Goal: Transaction & Acquisition: Subscribe to service/newsletter

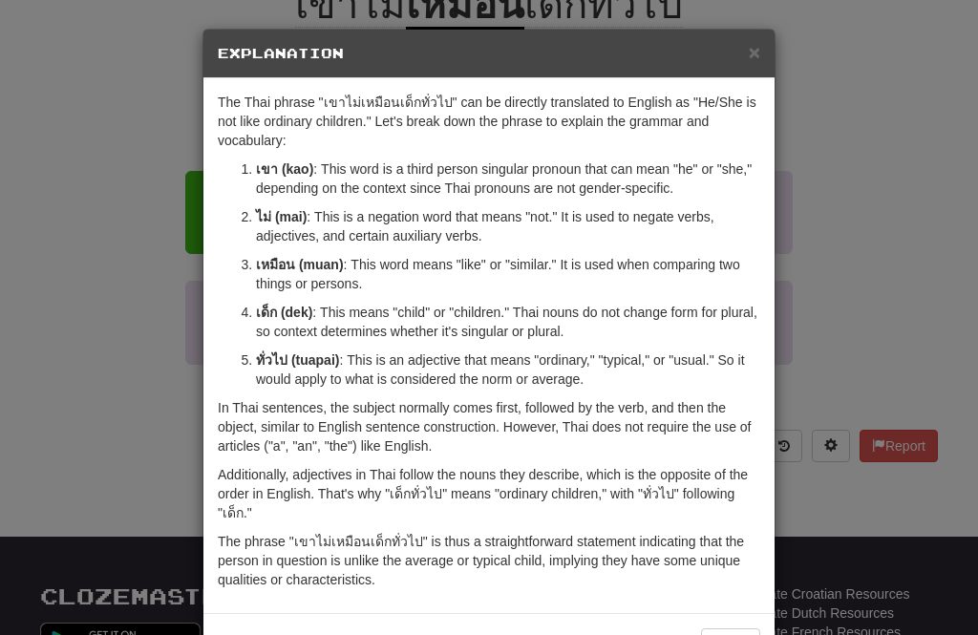
scroll to position [221, 0]
click at [742, 50] on h5 "Explanation" at bounding box center [489, 53] width 542 height 19
click at [750, 56] on span "×" at bounding box center [753, 52] width 11 height 22
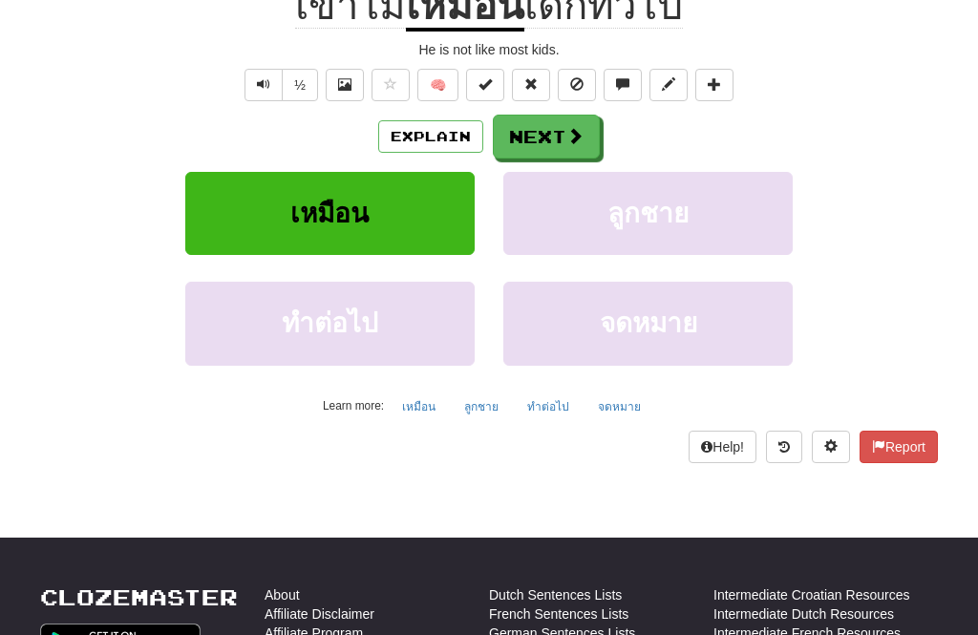
click at [554, 125] on button "Next" at bounding box center [546, 137] width 107 height 44
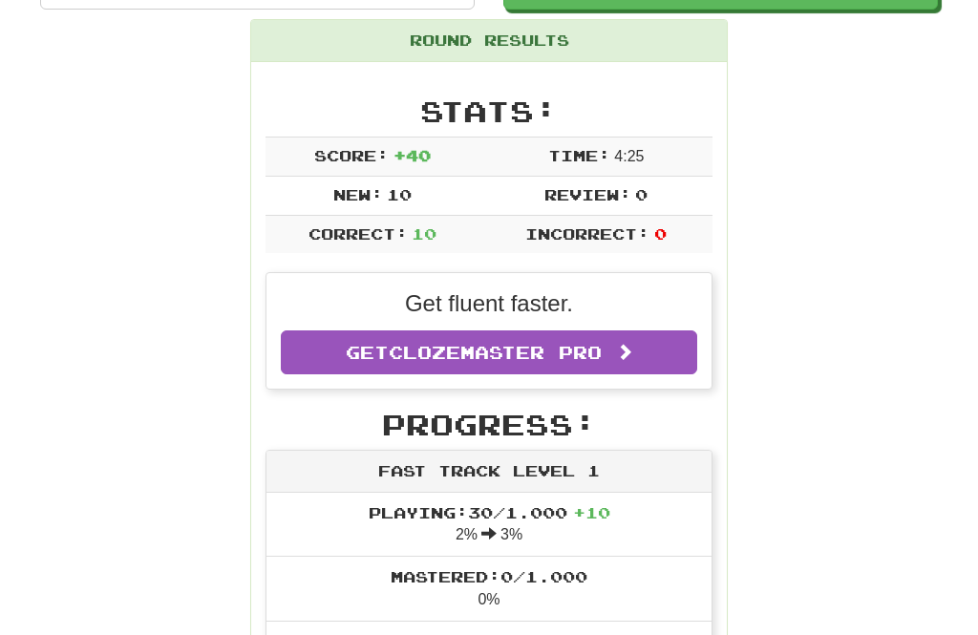
click at [630, 343] on span at bounding box center [624, 351] width 17 height 17
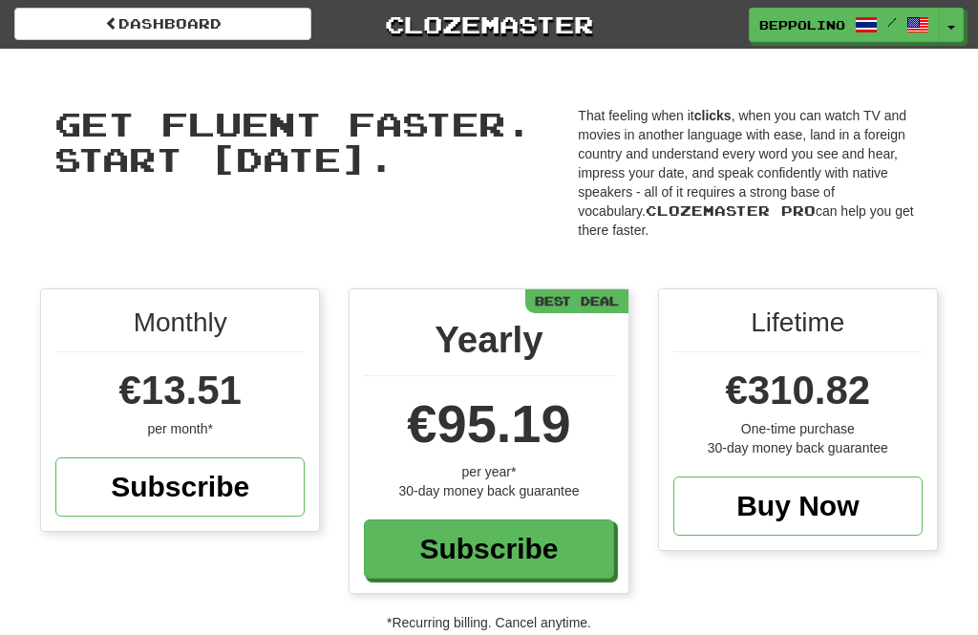
click at [112, 23] on span at bounding box center [111, 22] width 13 height 13
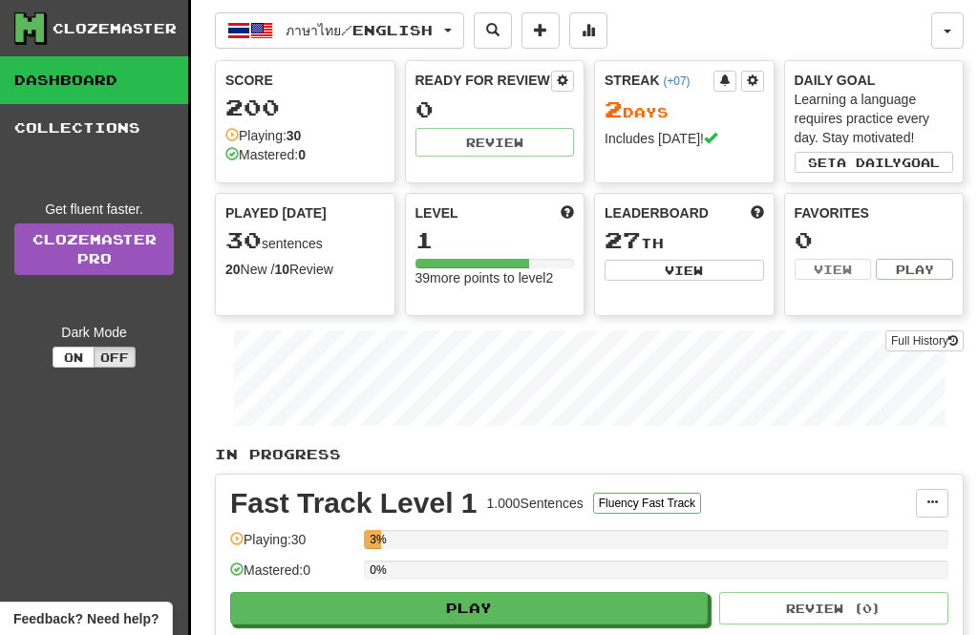
click at [946, 30] on span "button" at bounding box center [947, 32] width 8 height 4
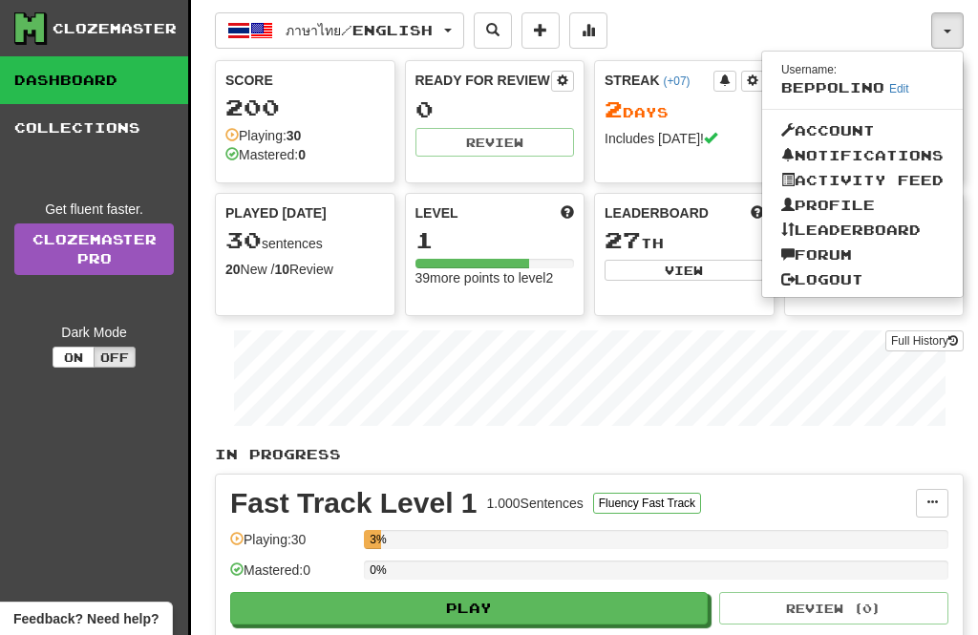
click at [952, 26] on div at bounding box center [489, 317] width 978 height 635
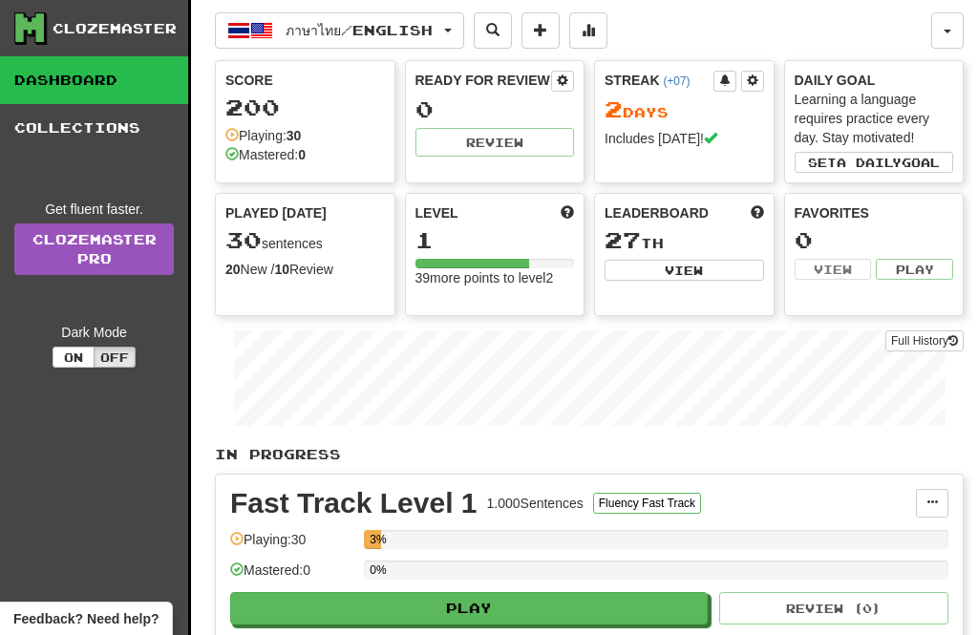
click at [116, 356] on button "Off" at bounding box center [115, 357] width 42 height 21
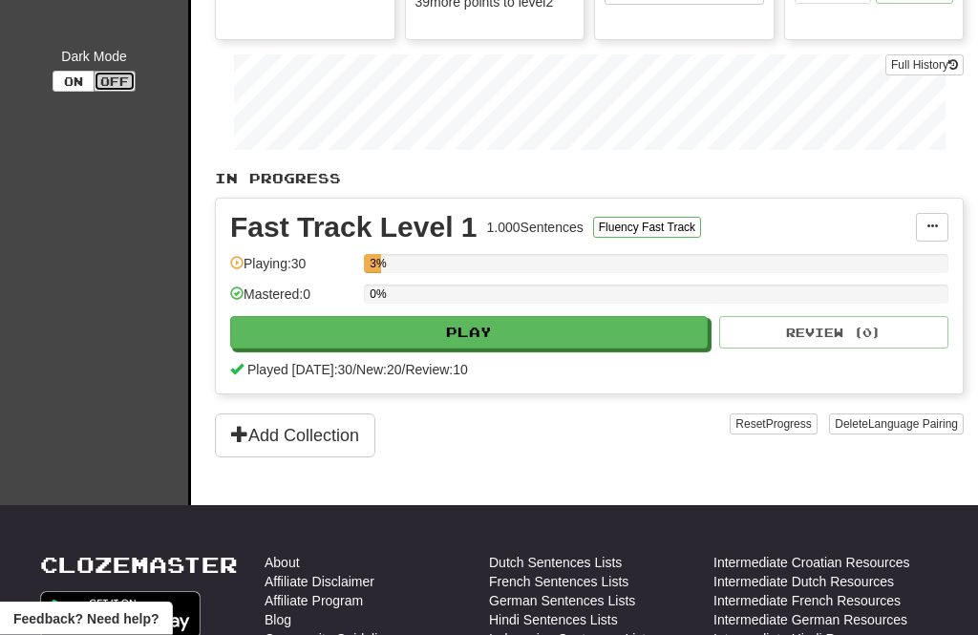
scroll to position [275, 0]
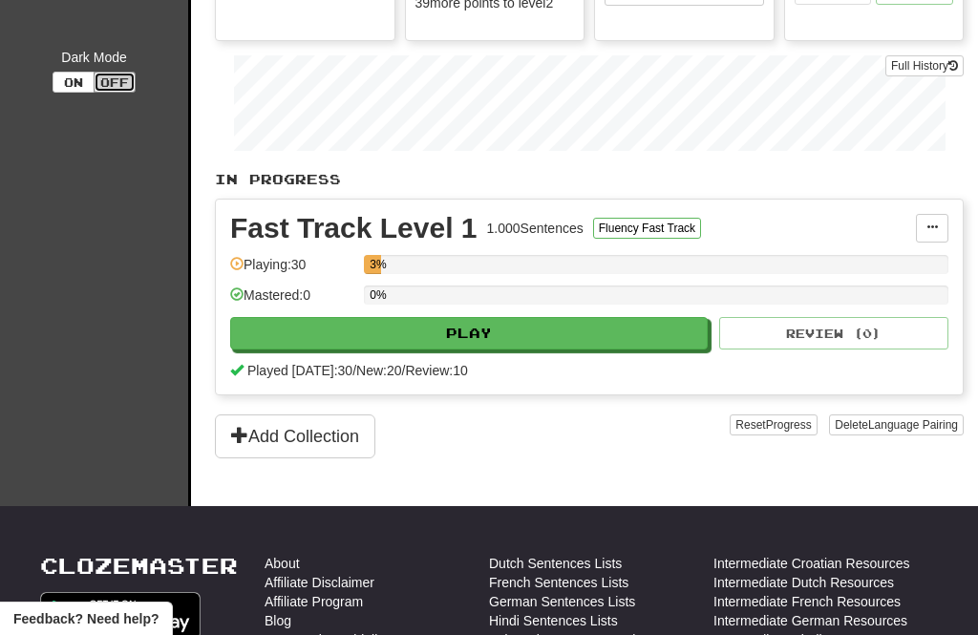
click at [482, 332] on button "Play" at bounding box center [468, 333] width 477 height 32
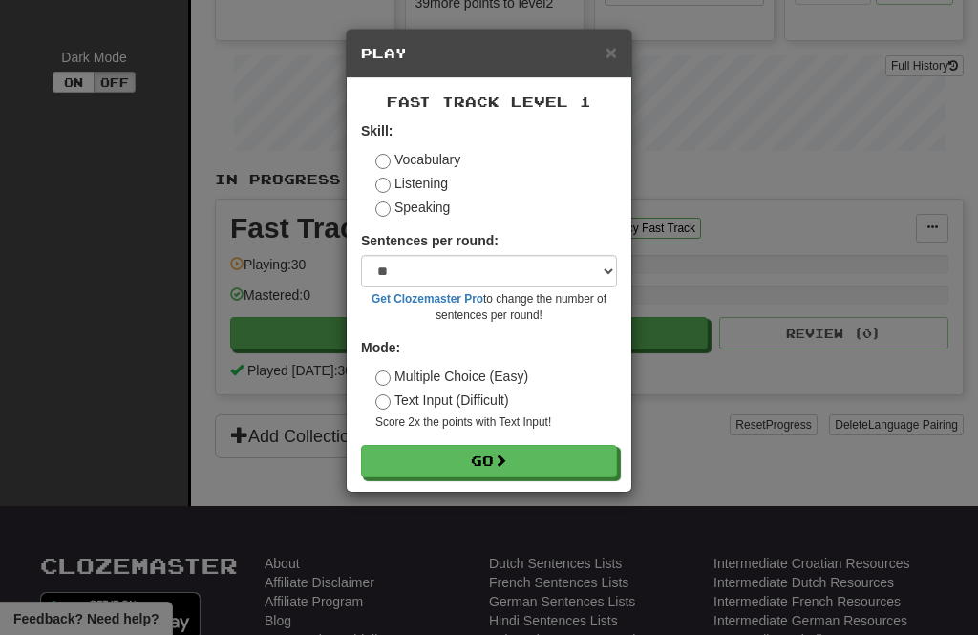
click at [494, 461] on button "Go" at bounding box center [489, 461] width 256 height 32
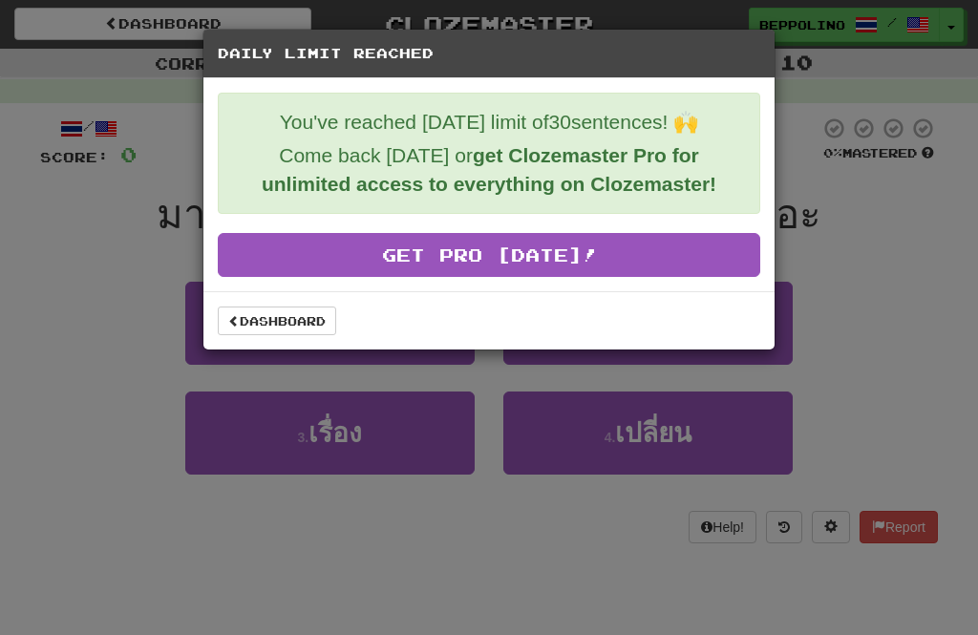
click at [271, 323] on link "Dashboard" at bounding box center [277, 320] width 118 height 29
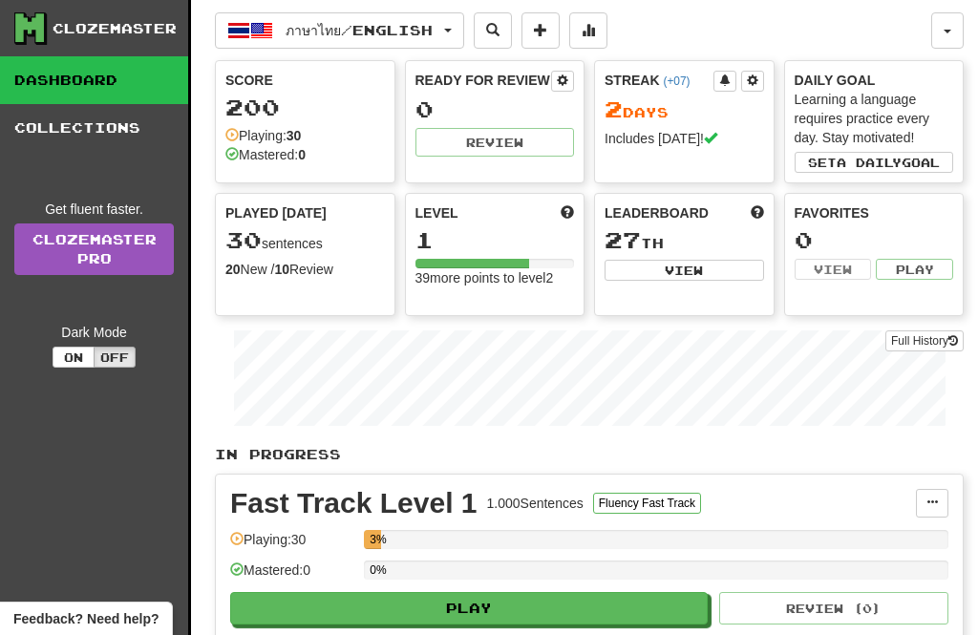
click at [94, 328] on div "Dark Mode" at bounding box center [93, 332] width 159 height 19
click at [100, 329] on div "Dark Mode" at bounding box center [93, 332] width 159 height 19
click at [86, 362] on button "On" at bounding box center [74, 357] width 42 height 21
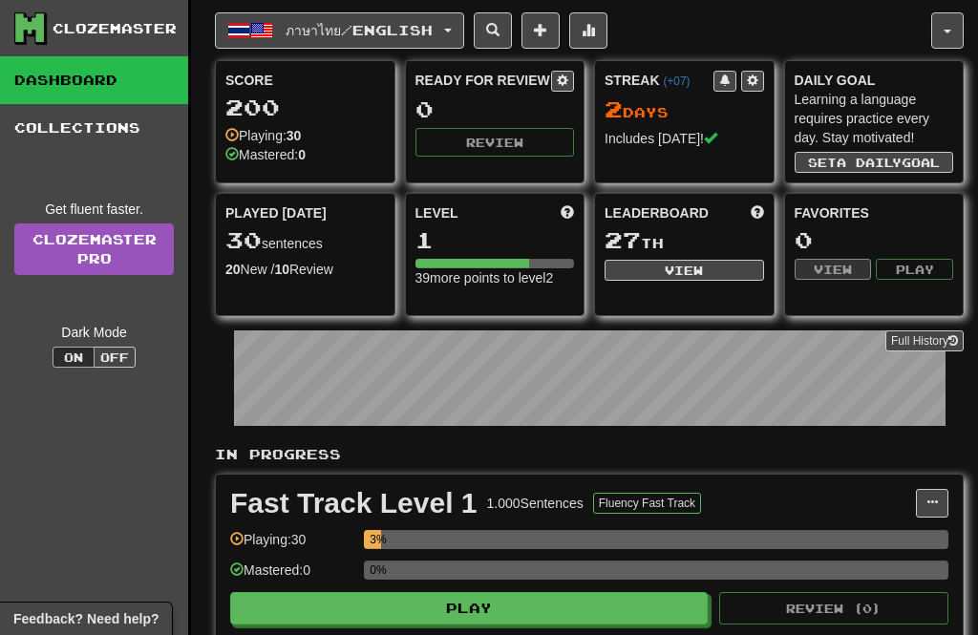
click at [118, 360] on button "Off" at bounding box center [115, 357] width 42 height 21
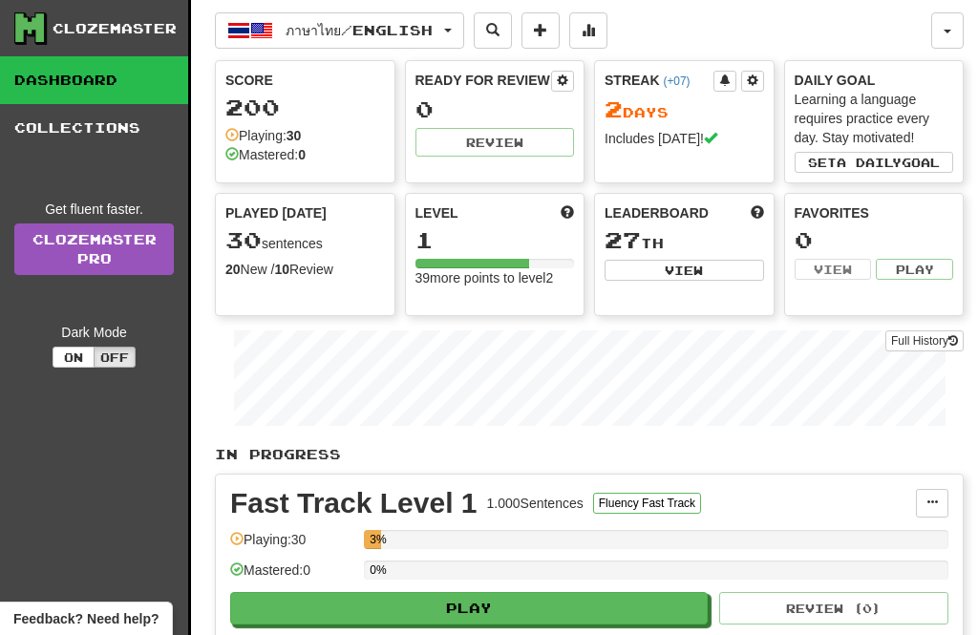
click at [68, 359] on button "On" at bounding box center [74, 357] width 42 height 21
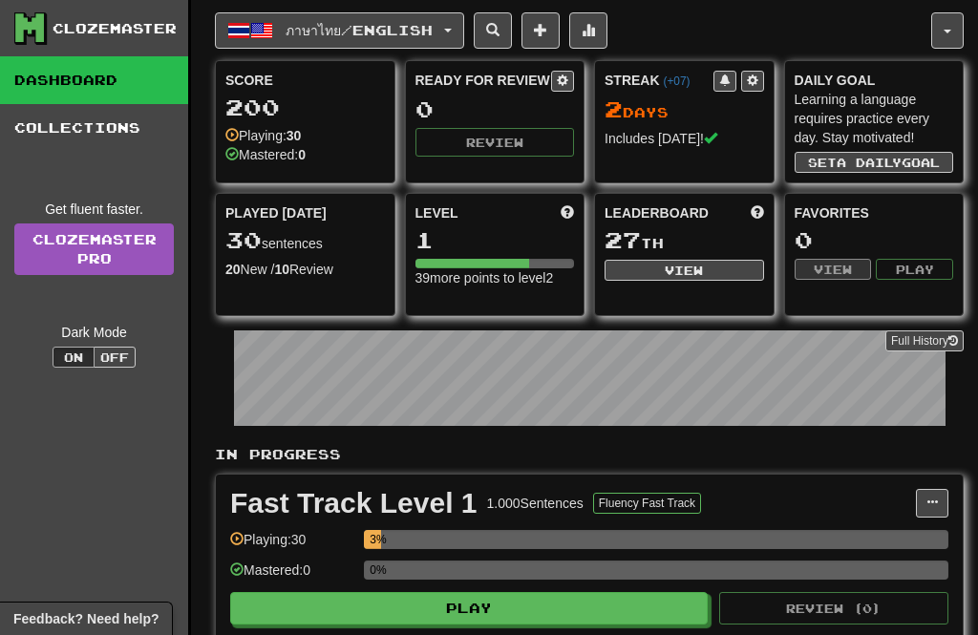
click at [105, 262] on link "Clozemaster Pro" at bounding box center [93, 249] width 159 height 52
